Goal: Check status

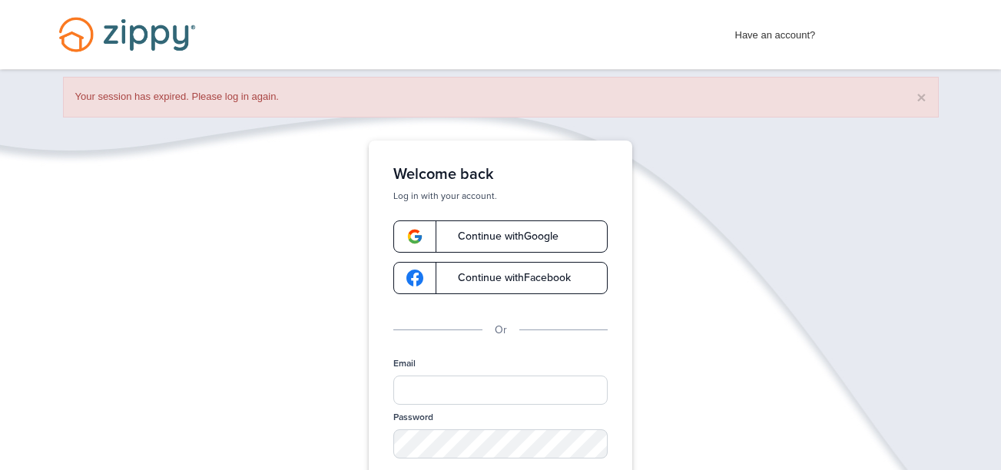
click at [900, 314] on div "Verify your Email We just resent an email with a link to set your password to .…" at bounding box center [500, 402] width 1001 height 523
click at [540, 237] on span "Continue with Google" at bounding box center [501, 236] width 116 height 11
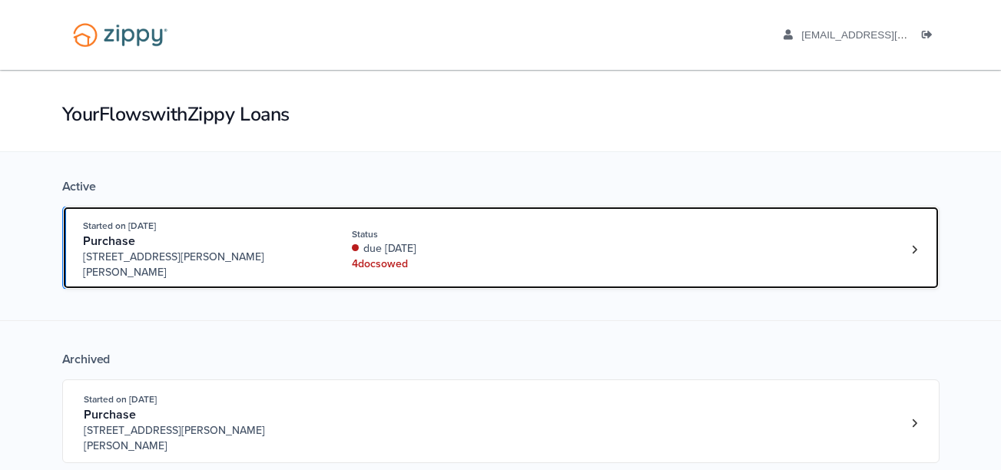
click at [441, 241] on div "due [DATE]" at bounding box center [454, 248] width 205 height 15
